Goal: Complete application form

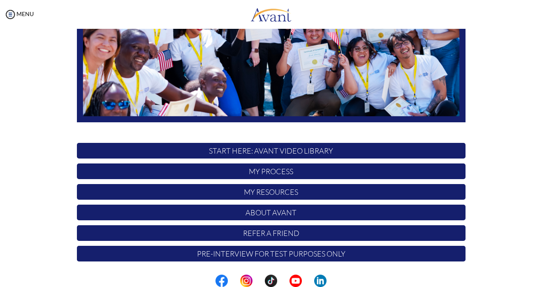
click at [264, 234] on p "Refer a Friend" at bounding box center [271, 233] width 389 height 16
click at [297, 174] on p "My Process" at bounding box center [271, 171] width 389 height 16
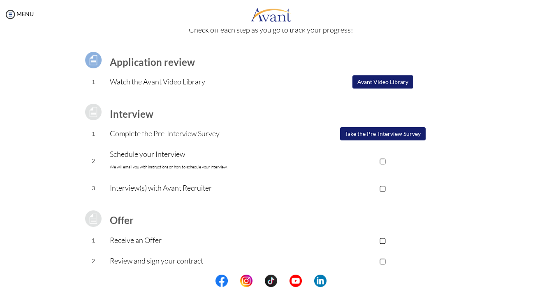
scroll to position [42, 0]
click at [380, 139] on button "Take the Pre-Interview Survey" at bounding box center [383, 133] width 86 height 13
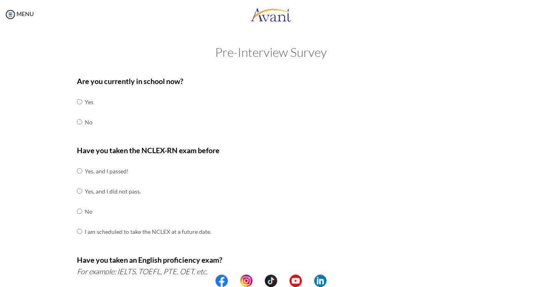
click at [80, 122] on input "radio" at bounding box center [79, 121] width 5 height 16
radio input "true"
click at [80, 170] on input "radio" at bounding box center [79, 170] width 5 height 16
radio input "true"
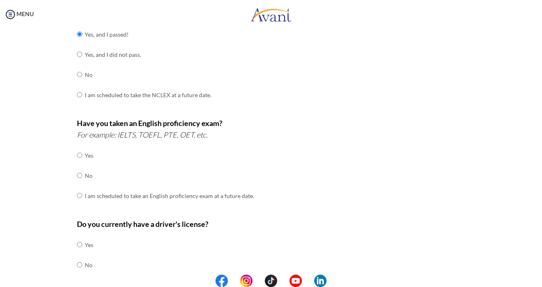
scroll to position [139, 0]
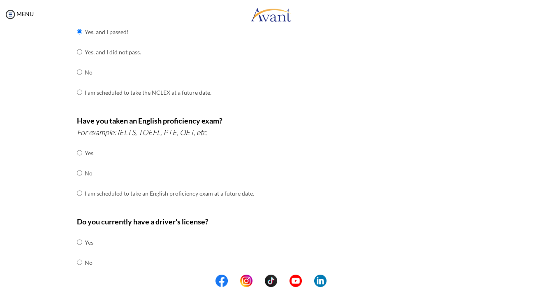
click at [80, 168] on input "radio" at bounding box center [79, 172] width 5 height 16
radio input "true"
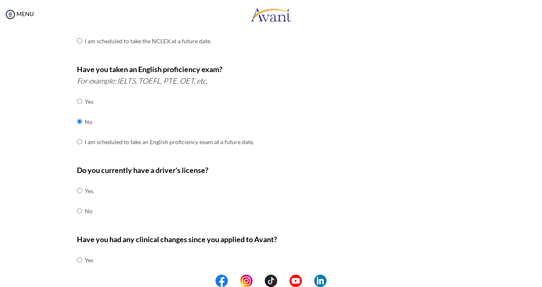
scroll to position [199, 0]
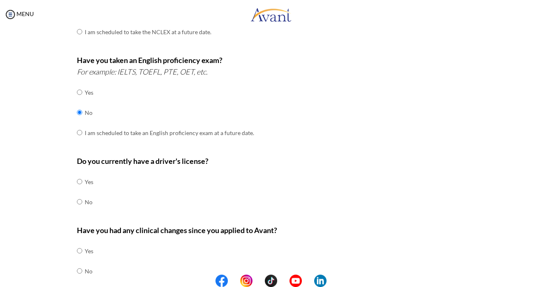
click at [81, 194] on input "radio" at bounding box center [79, 201] width 5 height 16
radio input "true"
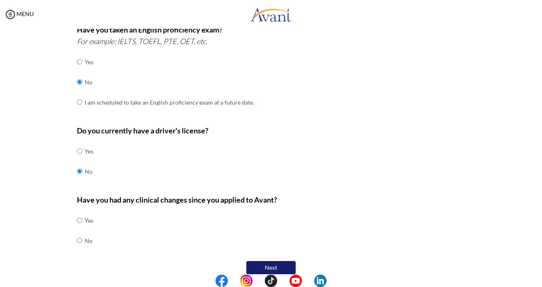
scroll to position [229, 0]
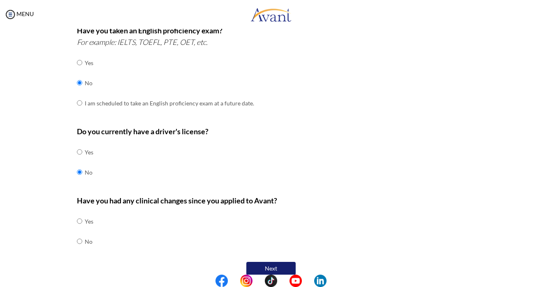
click at [79, 233] on input "radio" at bounding box center [79, 241] width 5 height 16
radio input "true"
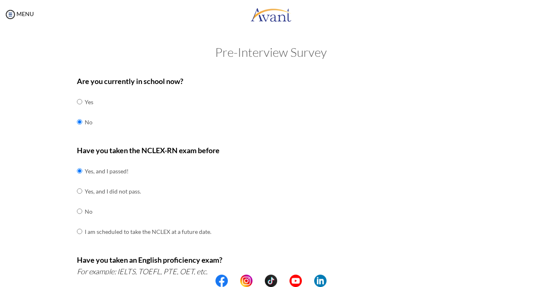
scroll to position [0, 0]
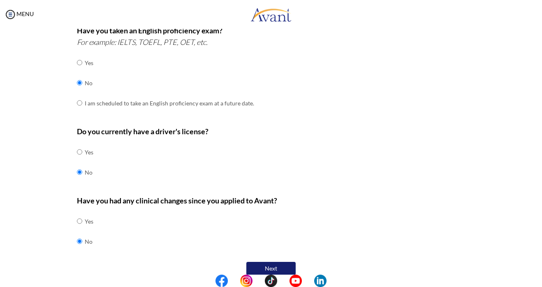
click at [274, 261] on button "Next" at bounding box center [270, 267] width 49 height 13
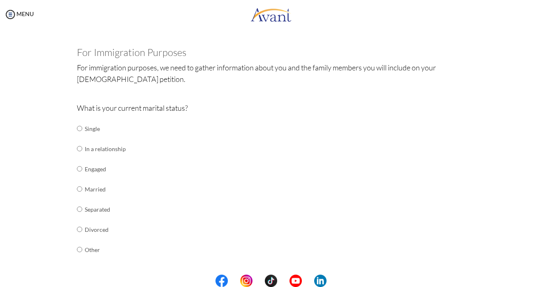
scroll to position [29, 0]
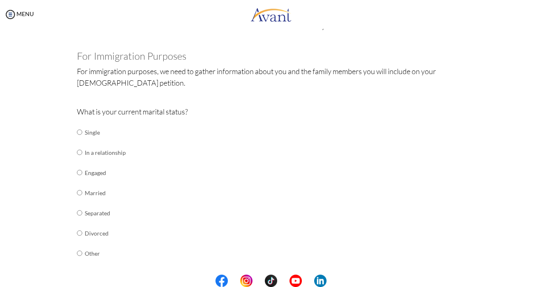
click at [80, 150] on input "radio" at bounding box center [79, 152] width 5 height 16
radio input "true"
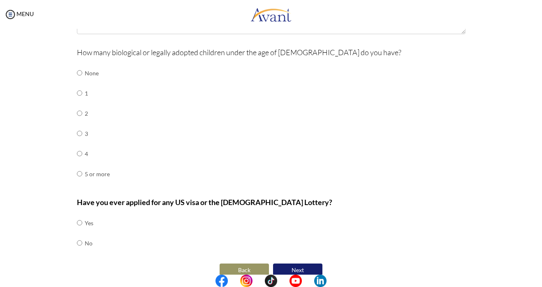
scroll to position [1, 0]
click at [85, 233] on td "No" at bounding box center [89, 243] width 9 height 20
click at [81, 234] on input "radio" at bounding box center [79, 242] width 5 height 16
radio input "true"
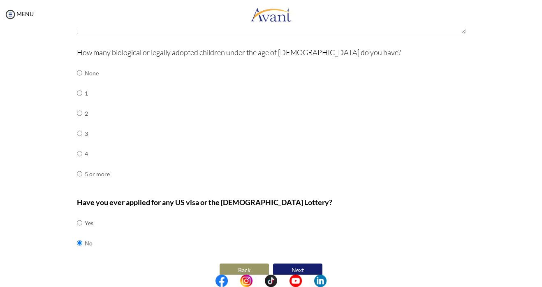
click at [235, 263] on button "Back" at bounding box center [244, 269] width 49 height 13
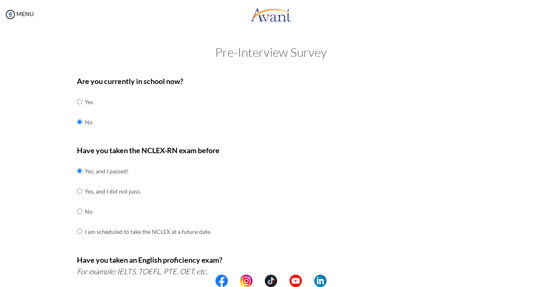
scroll to position [0, 0]
click at [267, 19] on img at bounding box center [270, 14] width 41 height 25
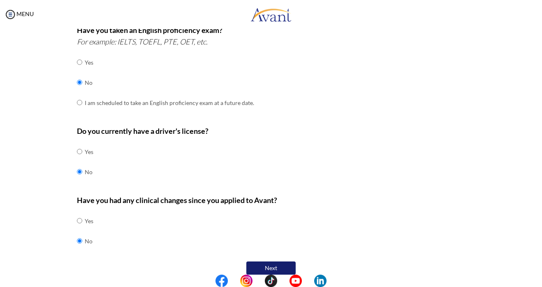
scroll to position [229, 0]
click at [278, 261] on button "Next" at bounding box center [270, 267] width 49 height 13
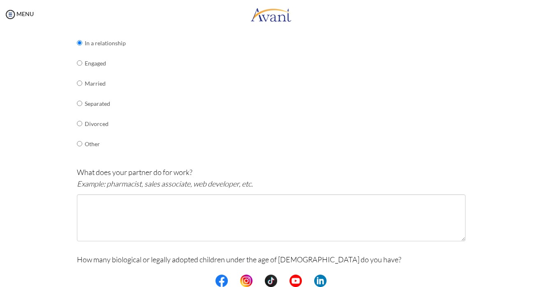
scroll to position [143, 0]
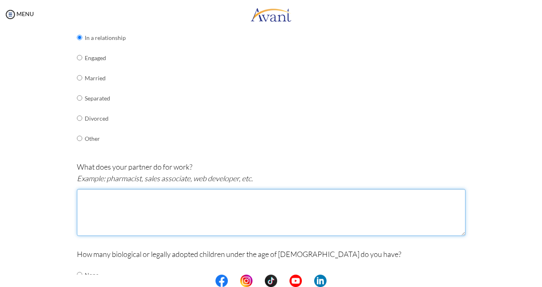
click at [254, 208] on textarea at bounding box center [271, 212] width 389 height 47
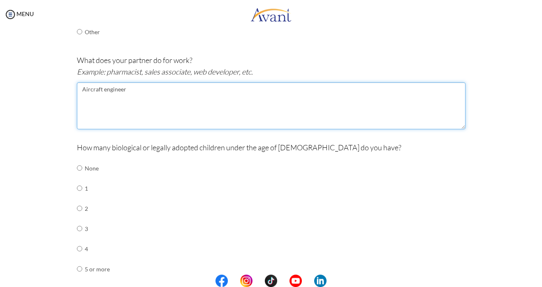
scroll to position [252, 0]
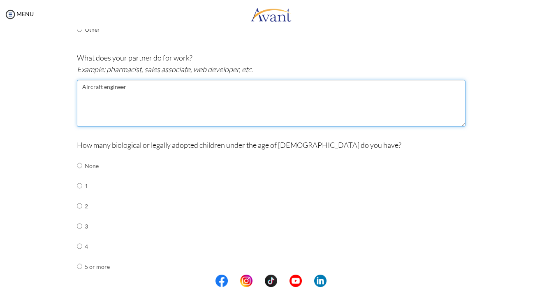
type textarea "Aircraft engineer"
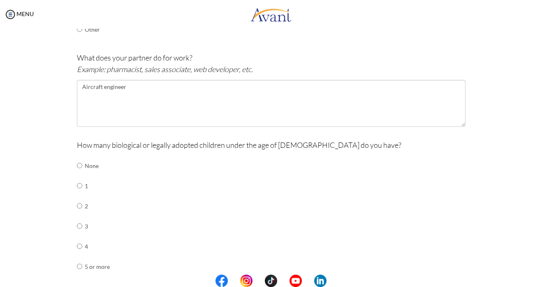
click at [79, 160] on input "radio" at bounding box center [79, 165] width 5 height 16
radio input "true"
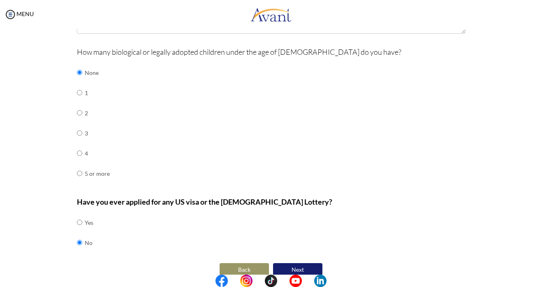
scroll to position [345, 0]
click at [79, 234] on input "radio" at bounding box center [79, 242] width 5 height 16
click at [300, 263] on button "Next" at bounding box center [297, 269] width 49 height 13
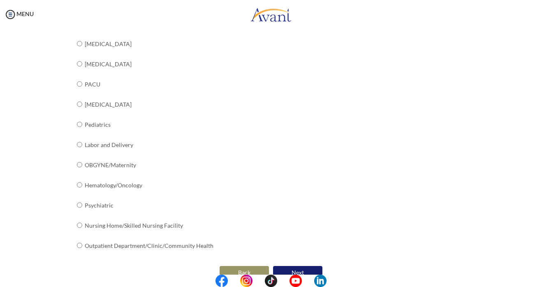
scroll to position [0, 0]
click at [250, 267] on button "Back" at bounding box center [244, 273] width 49 height 13
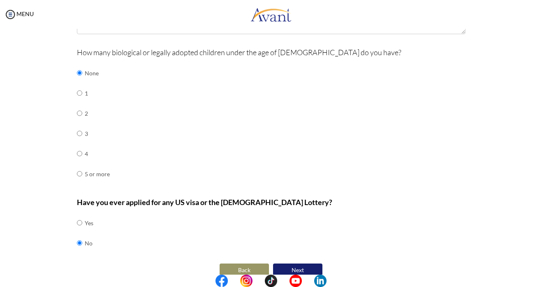
click at [252, 263] on button "Back" at bounding box center [244, 269] width 49 height 13
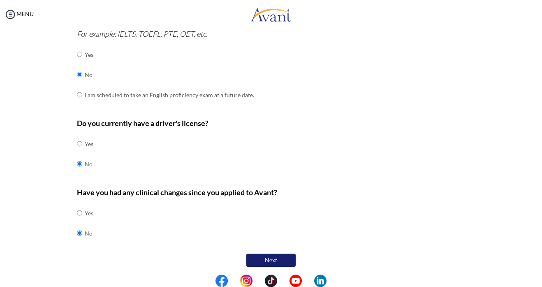
scroll to position [232, 0]
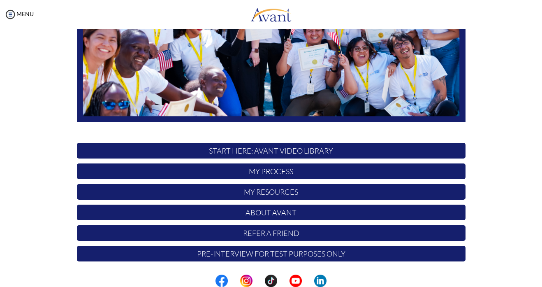
scroll to position [170, 0]
click at [312, 170] on p "My Process" at bounding box center [271, 171] width 389 height 16
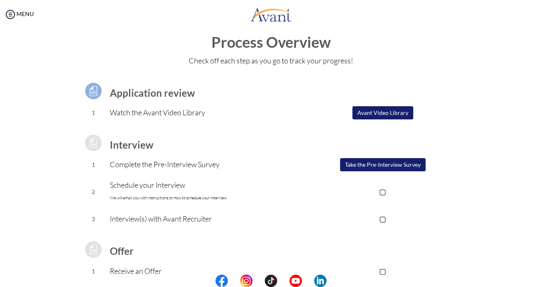
scroll to position [12, 0]
click at [388, 190] on p "▢" at bounding box center [382, 191] width 165 height 12
click at [385, 217] on p "▢" at bounding box center [382, 218] width 165 height 12
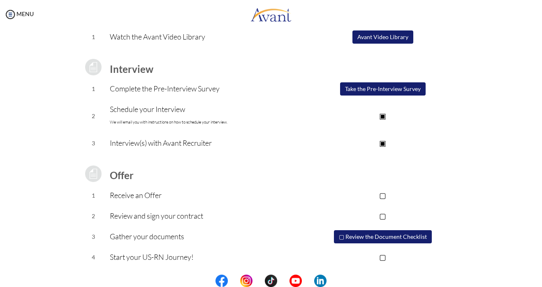
scroll to position [0, 0]
